Goal: Complete application form

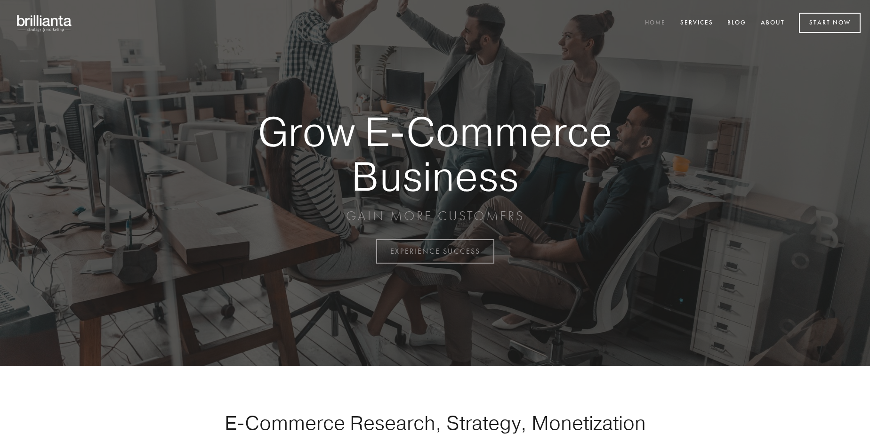
scroll to position [2467, 0]
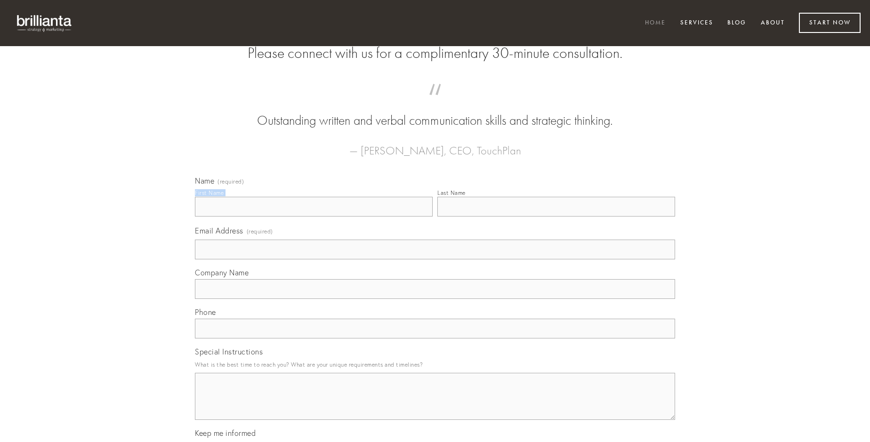
type input "[PERSON_NAME]"
click at [556, 216] on input "Last Name" at bounding box center [556, 207] width 238 height 20
type input "[PERSON_NAME]"
click at [435, 259] on input "Email Address (required)" at bounding box center [435, 250] width 480 height 20
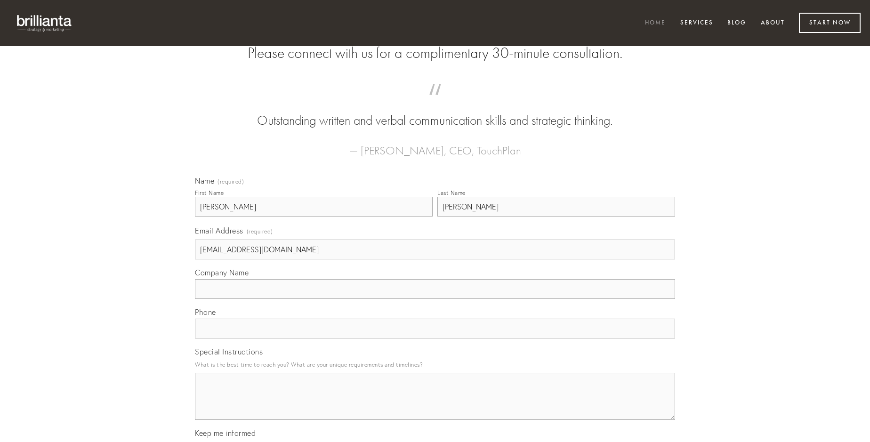
type input "[EMAIL_ADDRESS][DOMAIN_NAME]"
click at [435, 299] on input "Company Name" at bounding box center [435, 289] width 480 height 20
type input "conitor"
click at [435, 338] on input "text" at bounding box center [435, 329] width 480 height 20
click at [435, 405] on textarea "Special Instructions" at bounding box center [435, 396] width 480 height 47
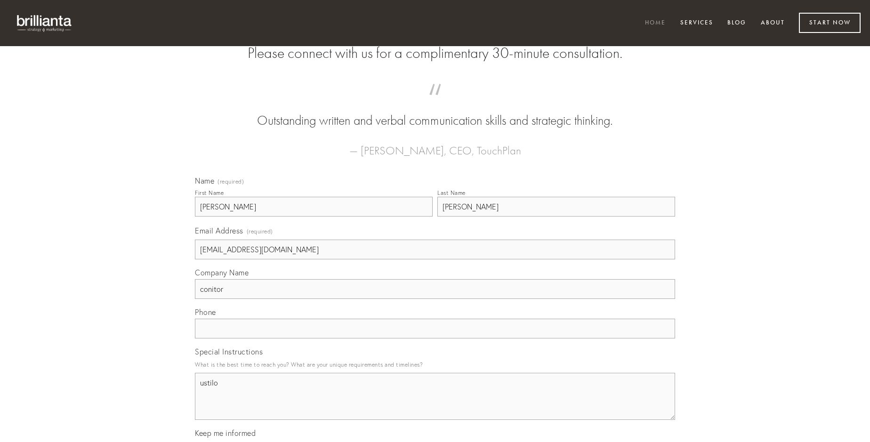
type textarea "ustilo"
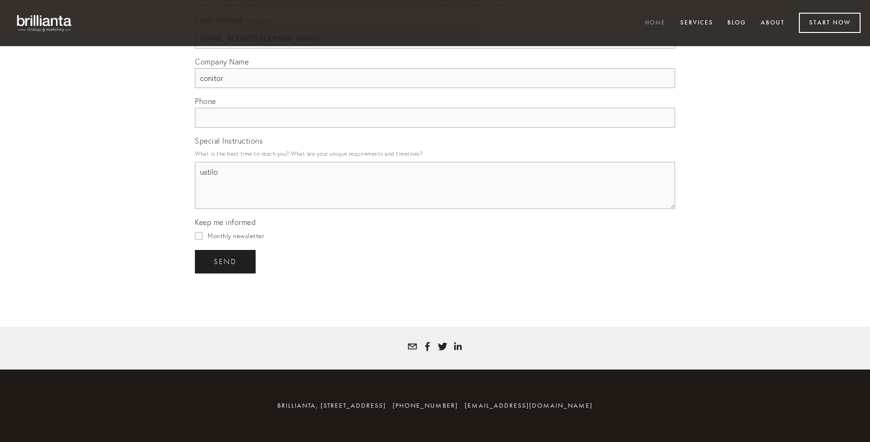
click at [226, 261] on span "send" at bounding box center [225, 261] width 23 height 8
